Goal: Register for event/course

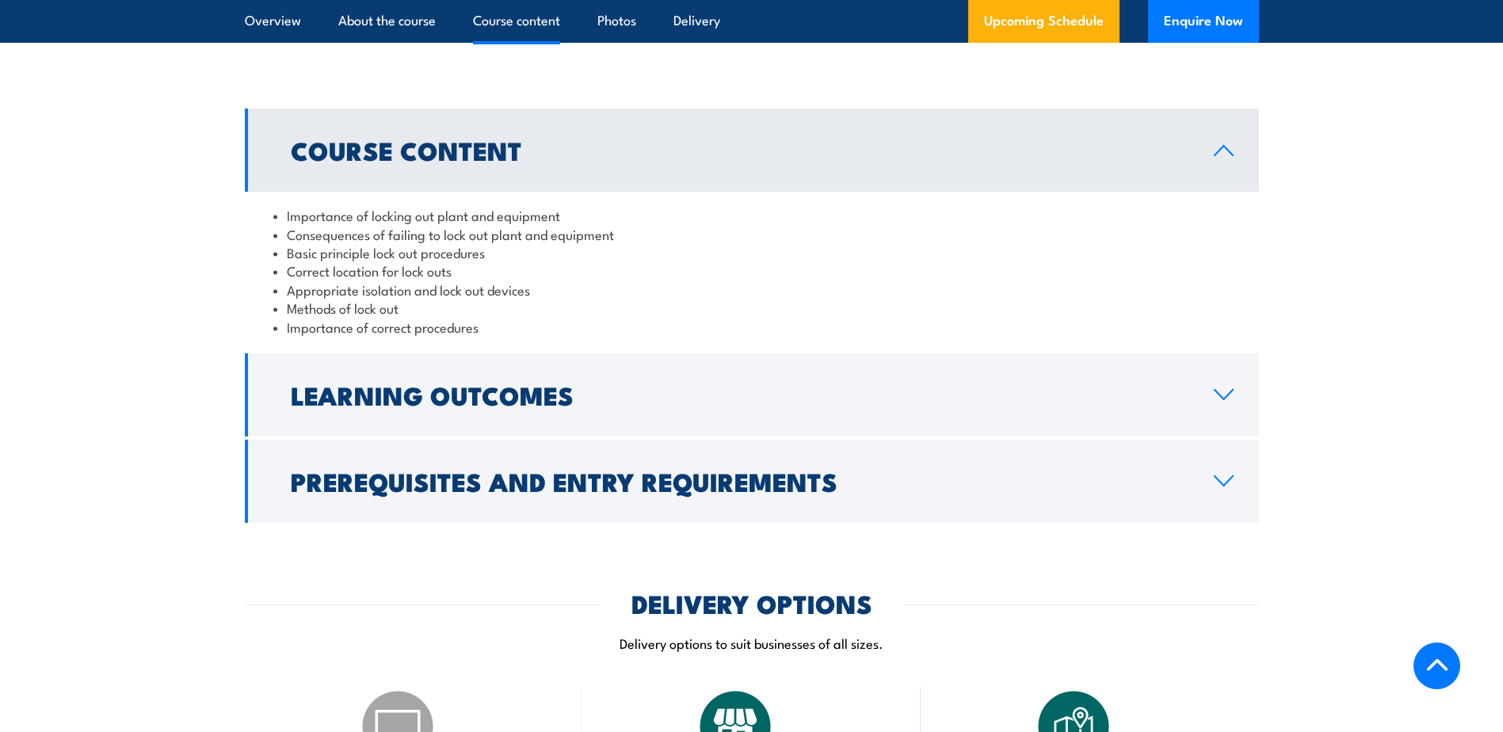
scroll to position [1477, 0]
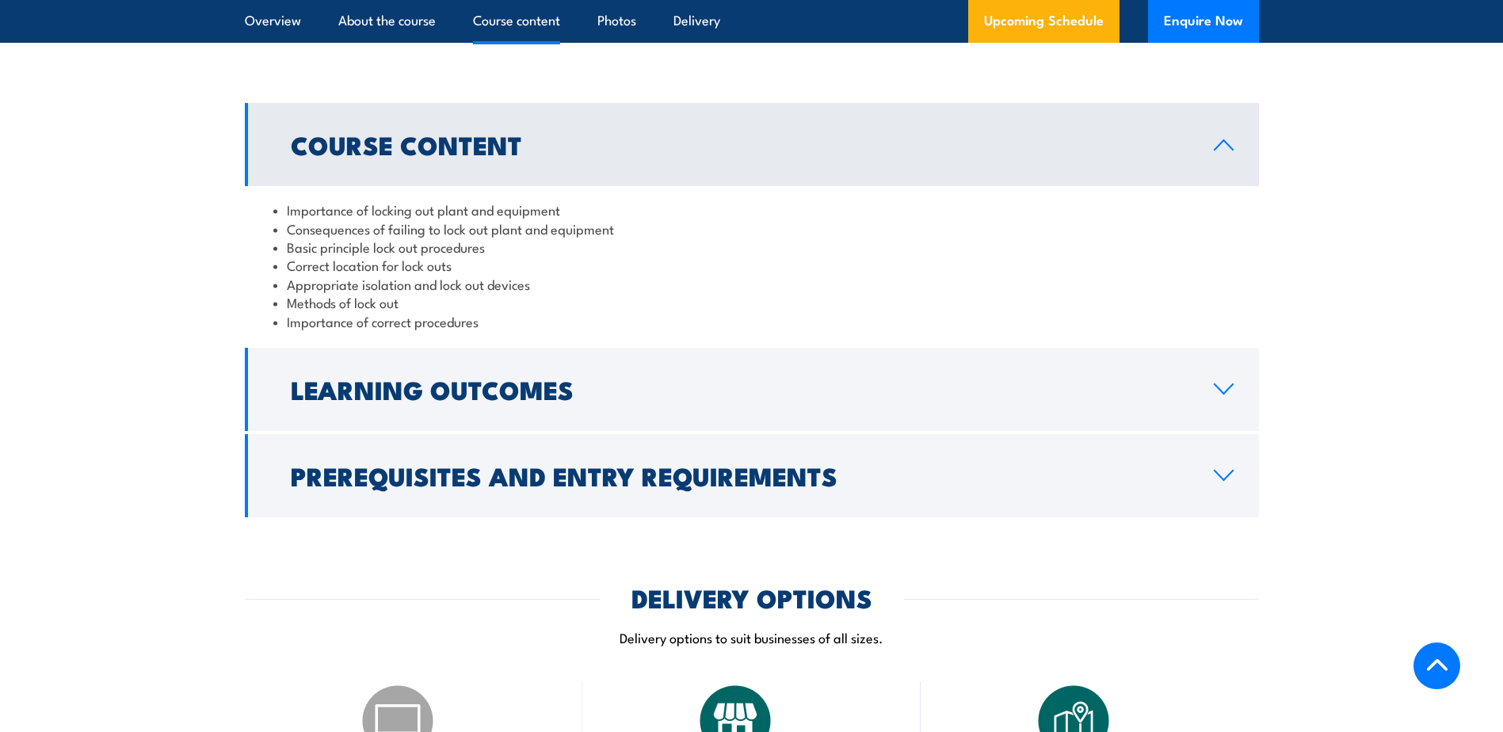
click at [1370, 280] on section "Course Content Importance of locking out plant and equipment Consequences of fa…" at bounding box center [751, 310] width 1503 height 414
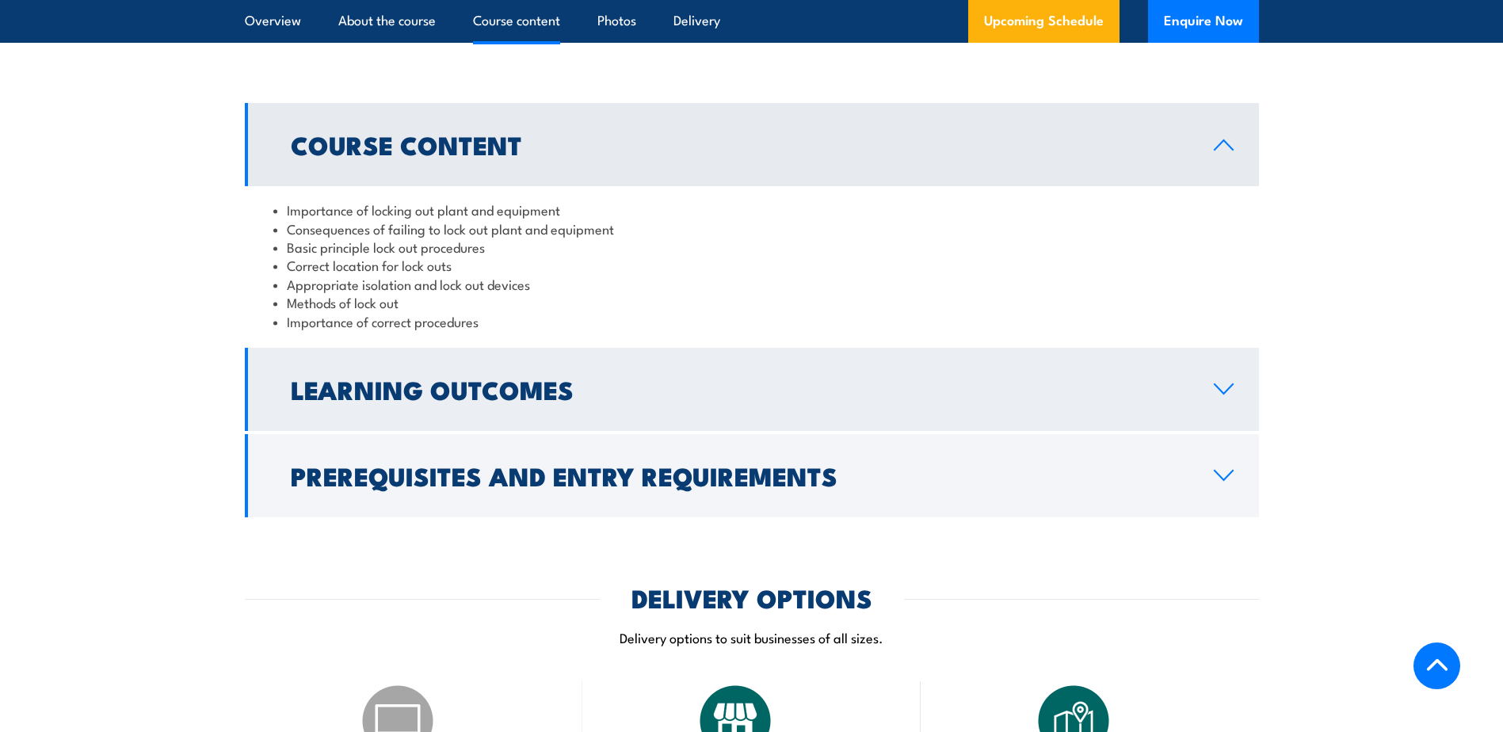
click at [1223, 387] on icon at bounding box center [1223, 389] width 21 height 13
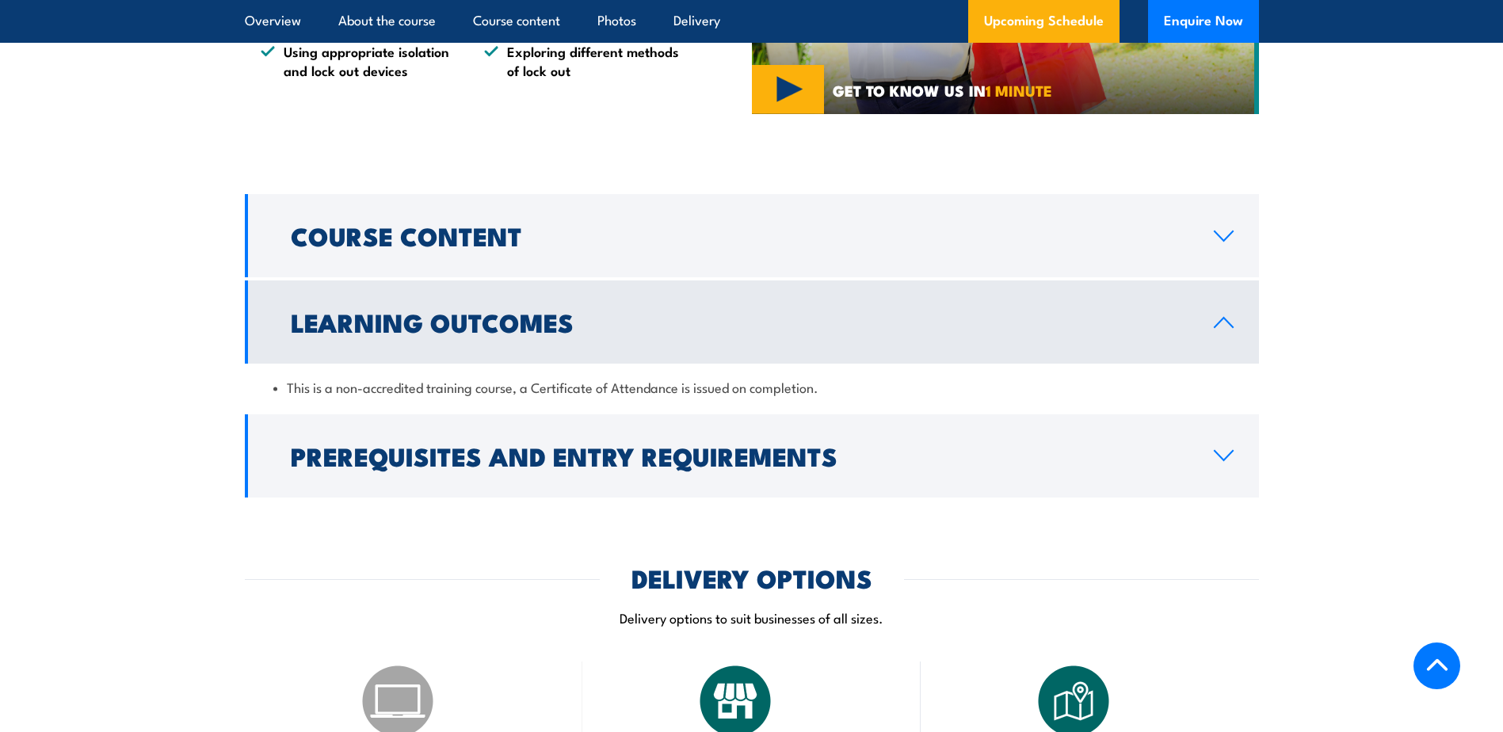
scroll to position [1392, 0]
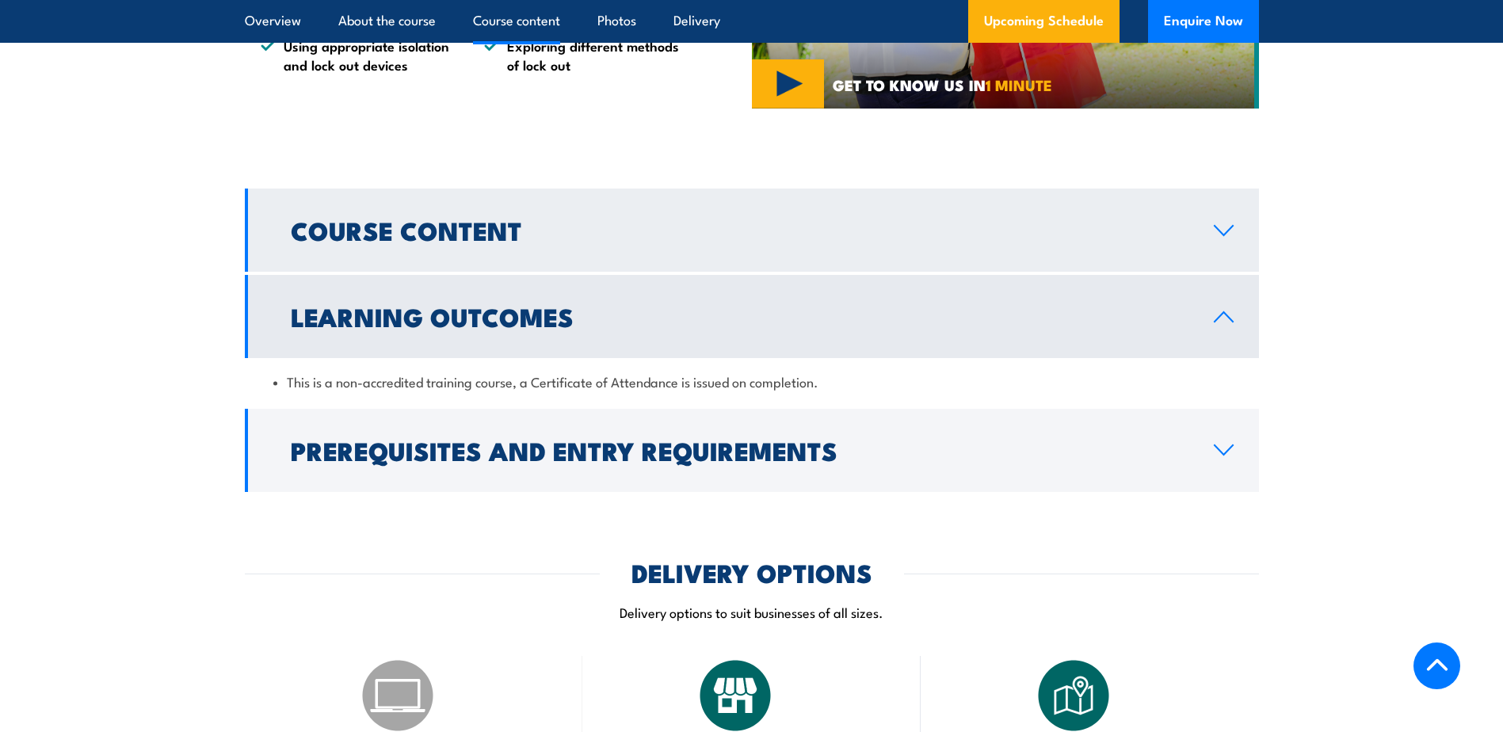
click at [1233, 245] on link "Course Content" at bounding box center [752, 230] width 1014 height 83
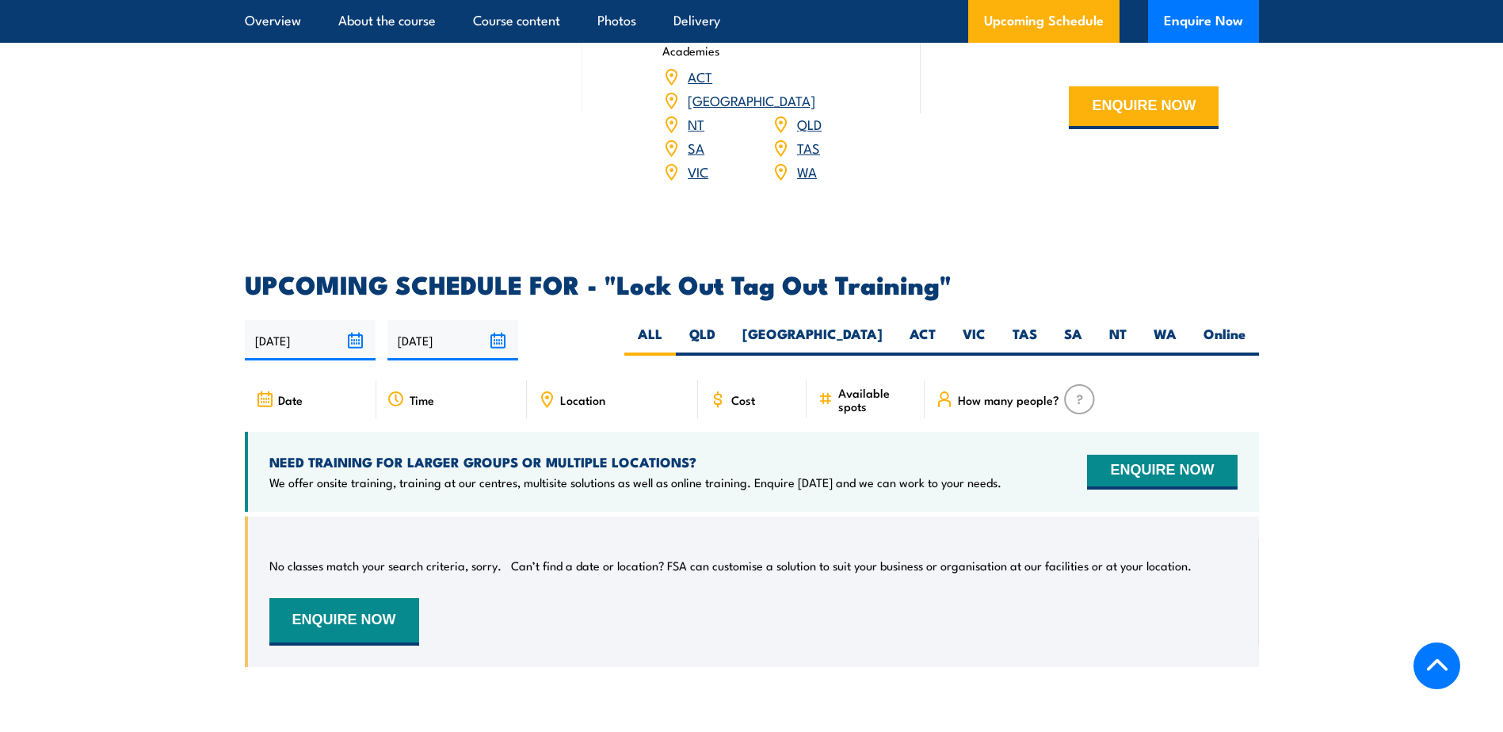
scroll to position [2468, 0]
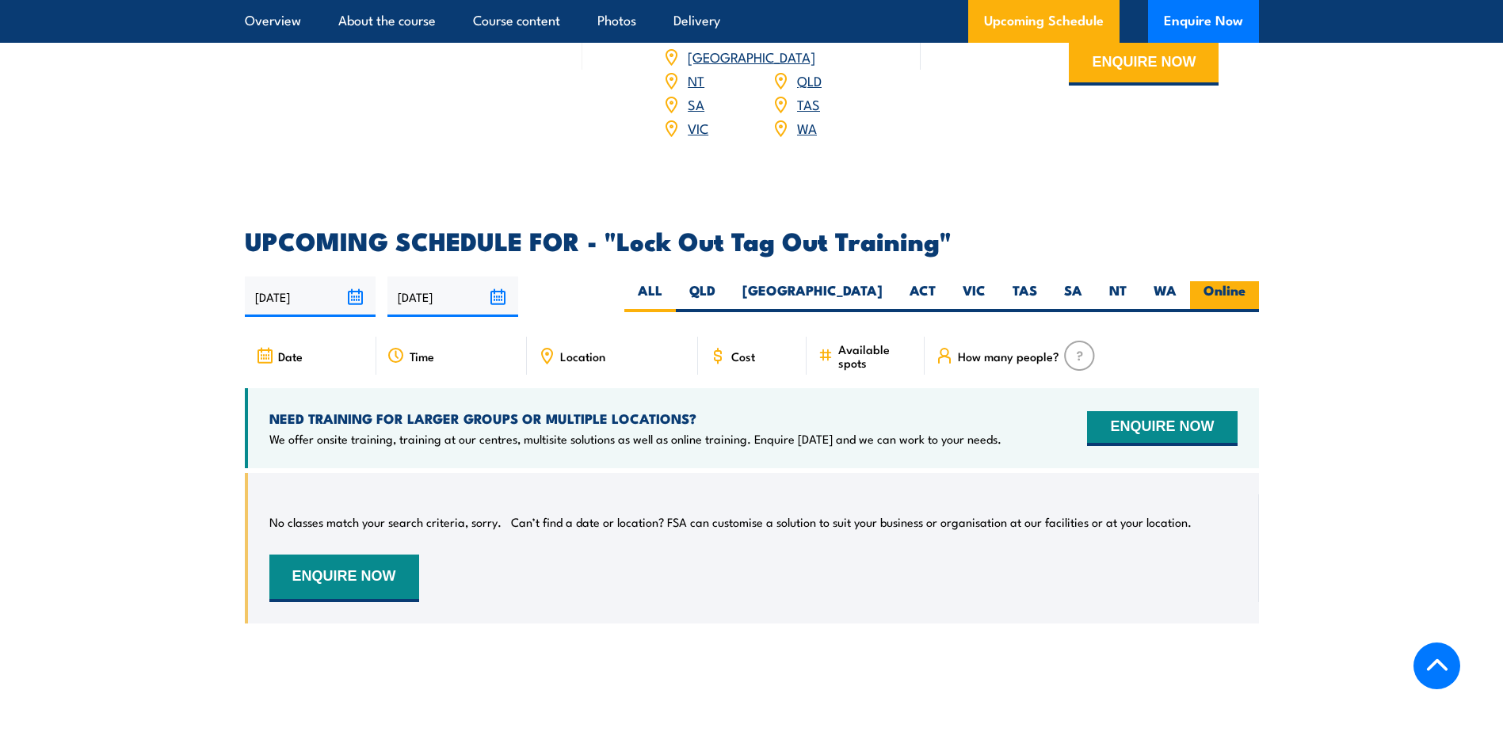
click at [1205, 281] on label "Online" at bounding box center [1224, 296] width 69 height 31
click at [1245, 281] on input "Online" at bounding box center [1250, 286] width 10 height 10
radio input "true"
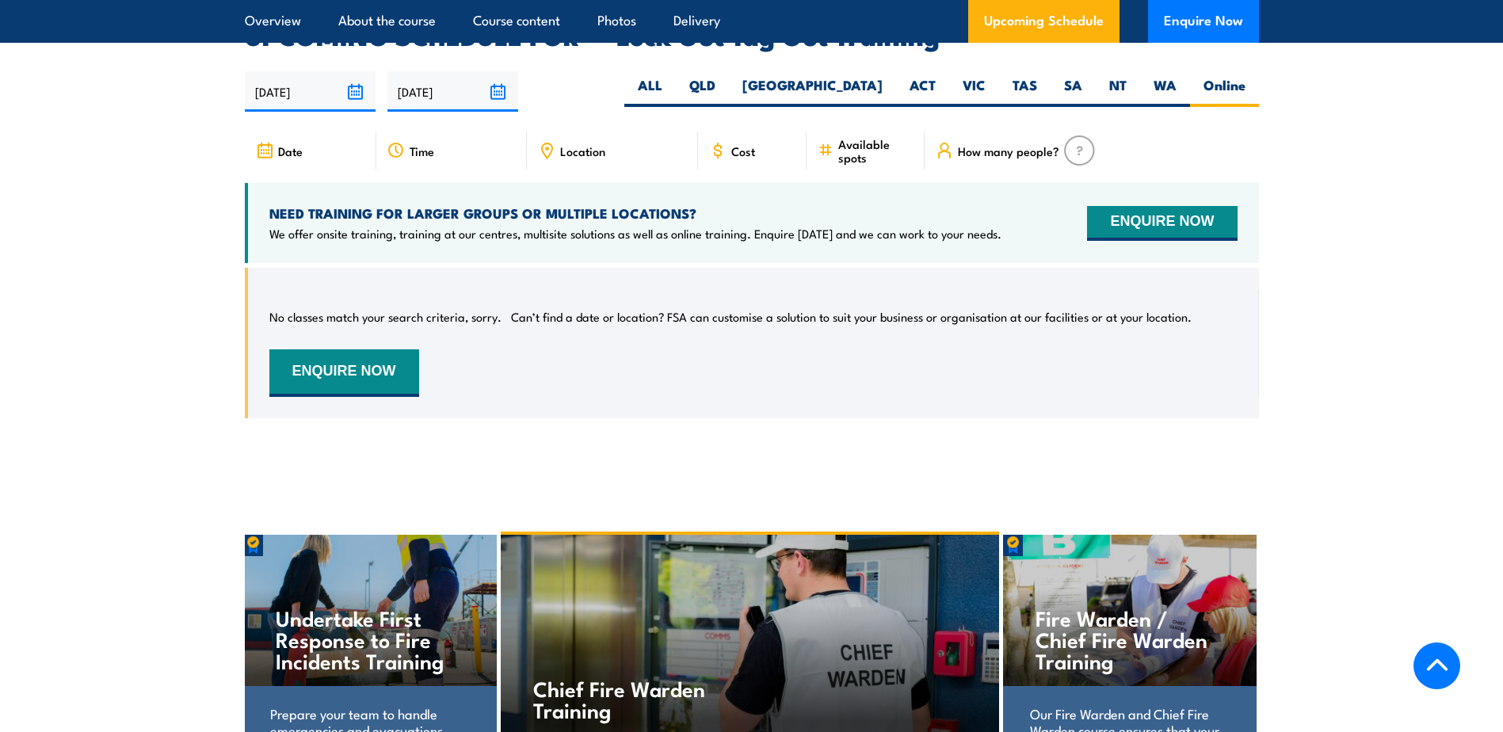
click at [1391, 210] on section "UPCOMING SCHEDULE FOR - "Lock Out Tag Out Training" 03/09/2025 02/03/2026" at bounding box center [751, 233] width 1503 height 418
